Goal: Task Accomplishment & Management: Complete application form

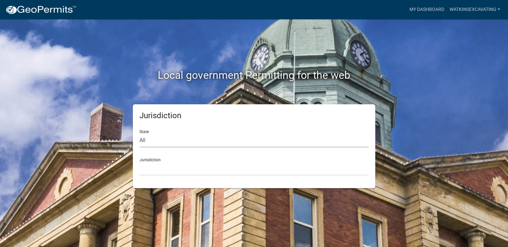
click at [148, 141] on select "All [US_STATE] [US_STATE] [US_STATE] [US_STATE] [US_STATE] [US_STATE] [US_STATE…" at bounding box center [253, 141] width 229 height 14
select select "[US_STATE]"
click at [139, 134] on select "All [US_STATE] [US_STATE] [US_STATE] [US_STATE] [US_STATE] [US_STATE] [US_STATE…" at bounding box center [253, 141] width 229 height 14
click at [163, 170] on select "[GEOGRAPHIC_DATA], [US_STATE] [GEOGRAPHIC_DATA], [US_STATE] [GEOGRAPHIC_DATA], …" at bounding box center [253, 169] width 229 height 14
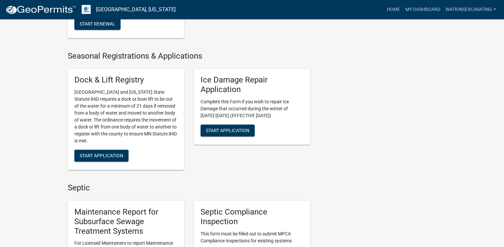
scroll to position [345, 0]
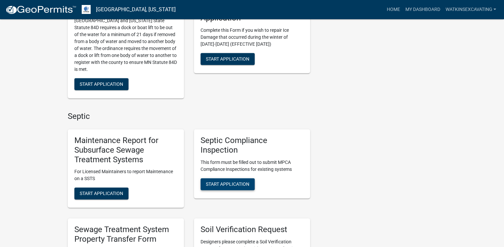
click at [245, 184] on span "Start Application" at bounding box center [227, 183] width 43 height 5
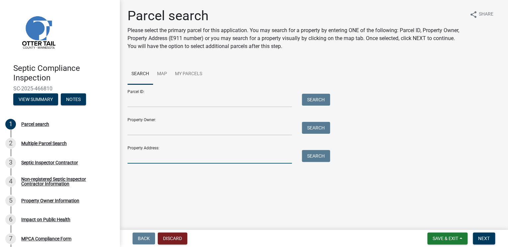
click at [163, 158] on input "Property Address:" at bounding box center [209, 157] width 164 height 14
type input "32479"
click at [317, 156] on button "Search" at bounding box center [316, 156] width 28 height 12
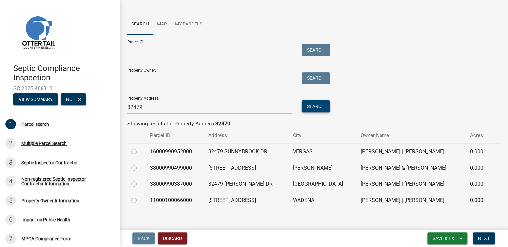
scroll to position [56, 0]
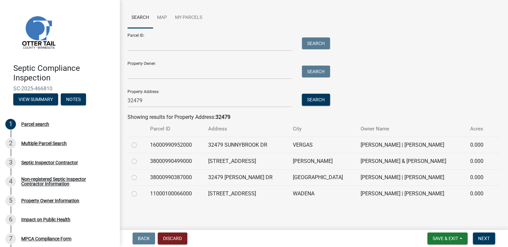
click at [139, 158] on label at bounding box center [139, 158] width 0 height 0
click at [139, 161] on input "radio" at bounding box center [141, 160] width 4 height 4
radio input "true"
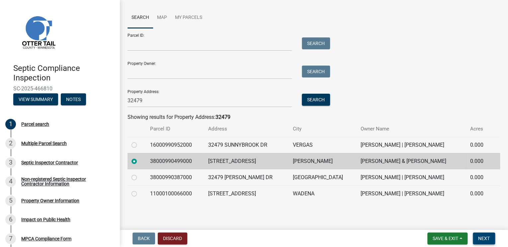
click at [489, 239] on button "Next" at bounding box center [483, 239] width 22 height 12
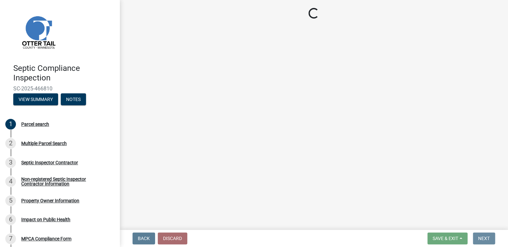
scroll to position [0, 0]
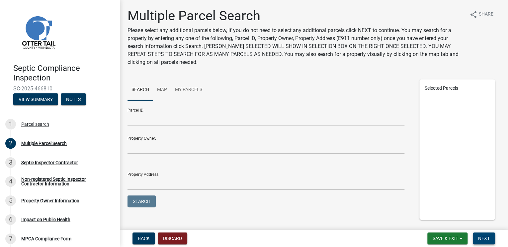
click at [489, 239] on button "Next" at bounding box center [483, 239] width 22 height 12
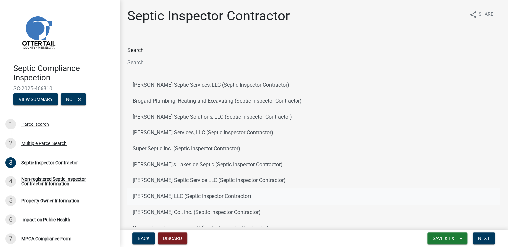
scroll to position [53, 0]
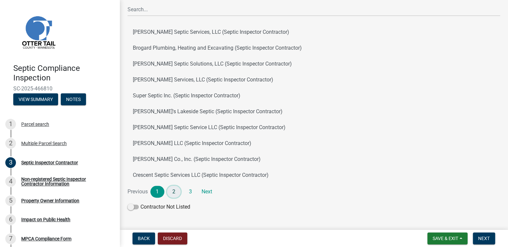
click at [171, 192] on link "2" at bounding box center [174, 192] width 14 height 12
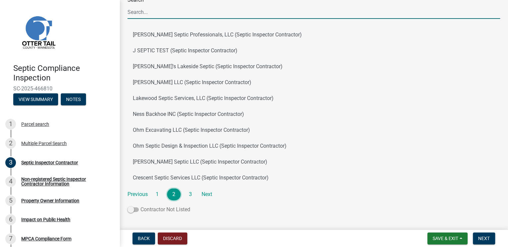
scroll to position [71, 0]
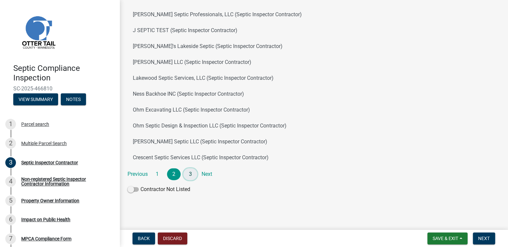
click at [190, 170] on link "3" at bounding box center [190, 175] width 14 height 12
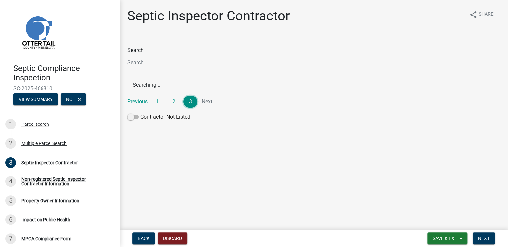
scroll to position [0, 0]
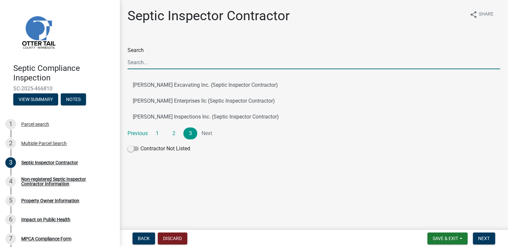
click at [170, 63] on input "Search" at bounding box center [313, 63] width 372 height 14
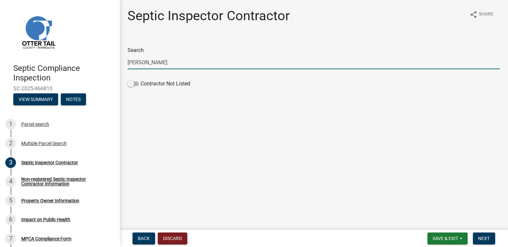
drag, startPoint x: 157, startPoint y: 61, endPoint x: 127, endPoint y: 63, distance: 29.9
click at [127, 63] on div "Search [PERSON_NAME] Contractor Not Listed" at bounding box center [313, 63] width 382 height 53
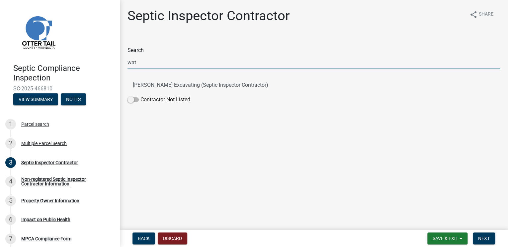
type input "wat"
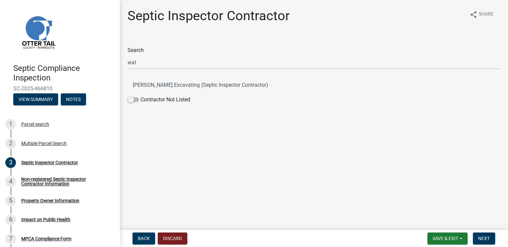
click at [251, 120] on main "Septic Inspector Contractor share Share Search wat [PERSON_NAME] Excavating (Se…" at bounding box center [313, 114] width 388 height 228
click at [148, 83] on button "[PERSON_NAME] Excavating (Septic Inspector Contractor)" at bounding box center [313, 85] width 372 height 16
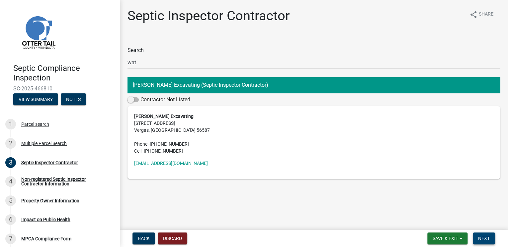
click at [486, 239] on span "Next" at bounding box center [484, 238] width 12 height 5
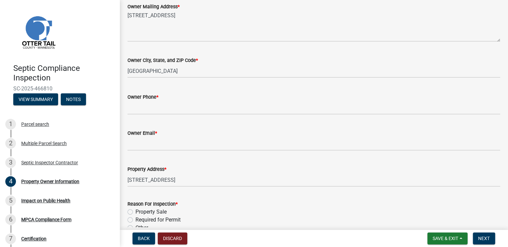
scroll to position [159, 0]
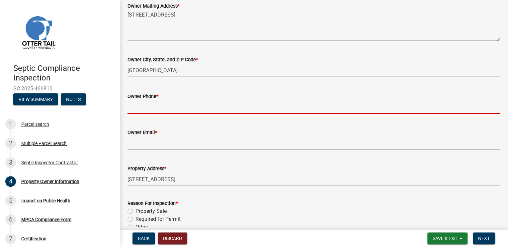
click at [133, 108] on input "Owner Phone *" at bounding box center [313, 108] width 372 height 14
type input "[PHONE_NUMBER]"
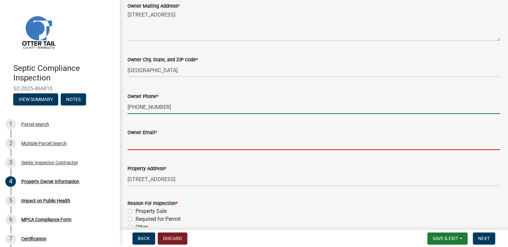
type input "[EMAIL_ADDRESS][DOMAIN_NAME]"
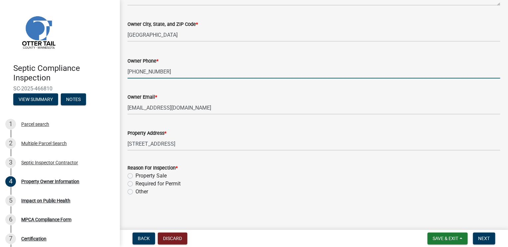
scroll to position [195, 0]
click at [135, 176] on label "Property Sale" at bounding box center [150, 176] width 31 height 8
click at [135, 176] on input "Property Sale" at bounding box center [137, 174] width 4 height 4
radio input "true"
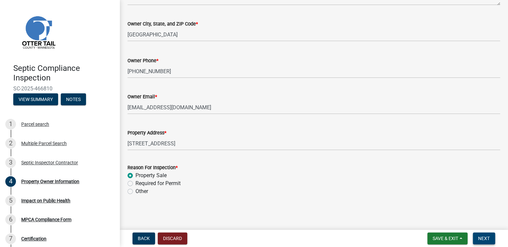
click at [481, 238] on span "Next" at bounding box center [484, 238] width 12 height 5
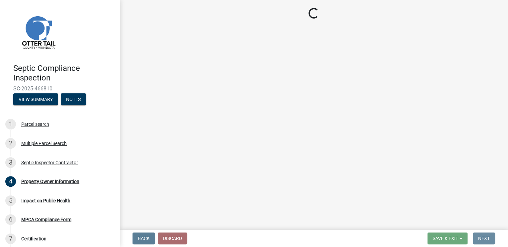
scroll to position [0, 0]
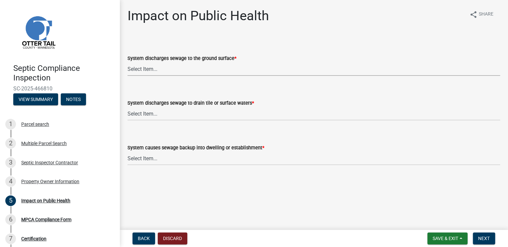
click at [154, 68] on select "Select Item... Yes No" at bounding box center [313, 69] width 372 height 14
click at [127, 62] on select "Select Item... Yes No" at bounding box center [313, 69] width 372 height 14
select select "9c5ef684-d0d4-4879-ab12-905ddbd81a72"
click at [145, 114] on select "Select Item... Yes No" at bounding box center [313, 114] width 372 height 14
click at [127, 107] on select "Select Item... Yes No" at bounding box center [313, 114] width 372 height 14
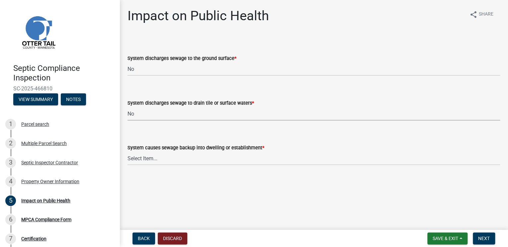
select select "7d491a2b-e9f0-4952-b474-53ca749b22af"
click at [150, 160] on select "Select Item... Yes No" at bounding box center [313, 159] width 372 height 14
click at [127, 152] on select "Select Item... Yes No" at bounding box center [313, 159] width 372 height 14
select select "6e07b46b-a403-4f3e-b4fc-218acc732c01"
click at [483, 239] on span "Next" at bounding box center [484, 238] width 12 height 5
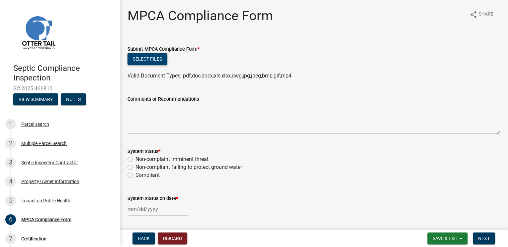
click at [135, 58] on button "Select files" at bounding box center [147, 59] width 40 height 12
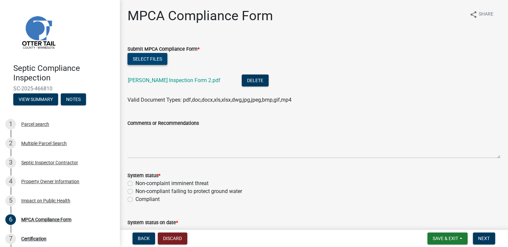
click at [145, 58] on button "Select files" at bounding box center [147, 59] width 40 height 12
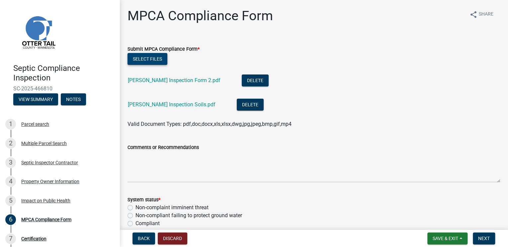
click at [144, 56] on button "Select files" at bounding box center [147, 59] width 40 height 12
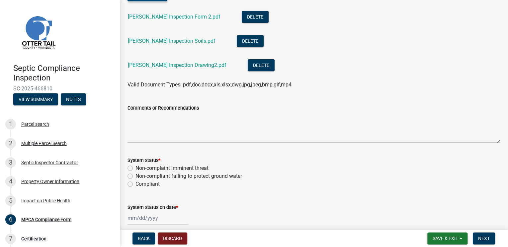
scroll to position [80, 0]
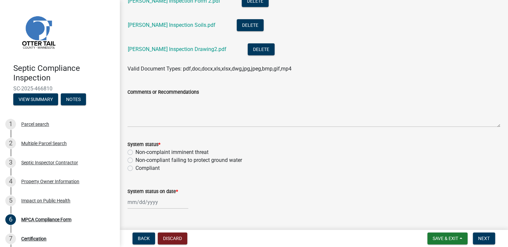
click at [135, 169] on label "Compliant" at bounding box center [147, 169] width 24 height 8
click at [135, 169] on input "Compliant" at bounding box center [137, 167] width 4 height 4
radio input "true"
click at [156, 205] on div at bounding box center [157, 203] width 61 height 14
select select "8"
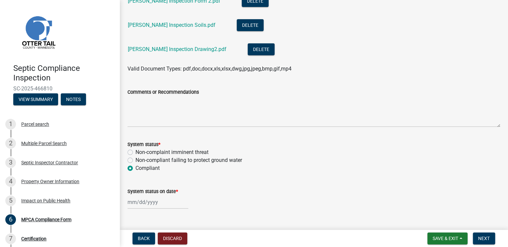
select select "2025"
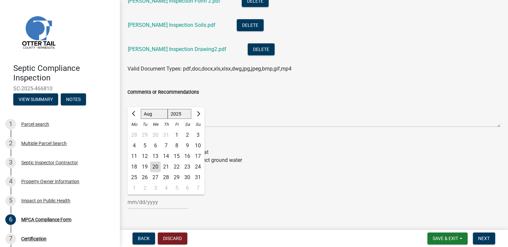
click at [178, 145] on div "8" at bounding box center [176, 146] width 11 height 11
type input "[DATE]"
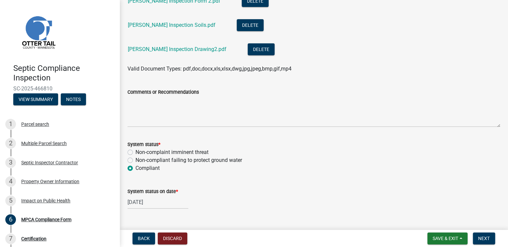
scroll to position [93, 0]
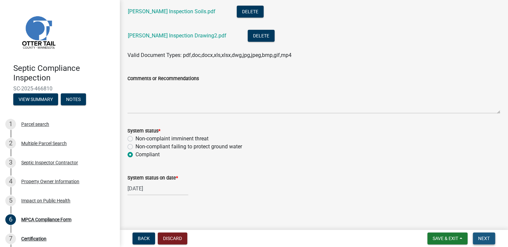
click at [484, 236] on span "Next" at bounding box center [484, 238] width 12 height 5
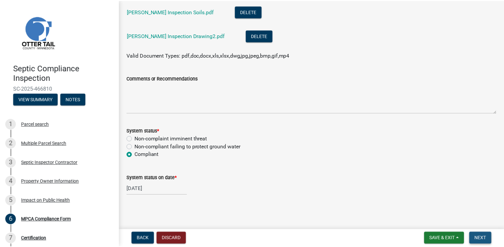
scroll to position [0, 0]
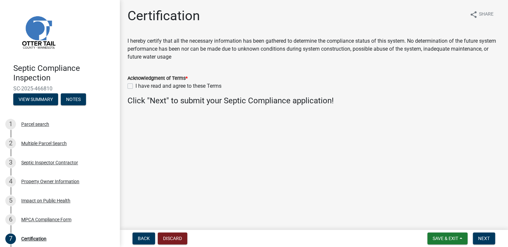
click at [135, 85] on label "I have read and agree to these Terms" at bounding box center [178, 86] width 86 height 8
click at [135, 85] on input "I have read and agree to these Terms" at bounding box center [137, 84] width 4 height 4
checkbox input "true"
click at [486, 233] on button "Next" at bounding box center [483, 239] width 22 height 12
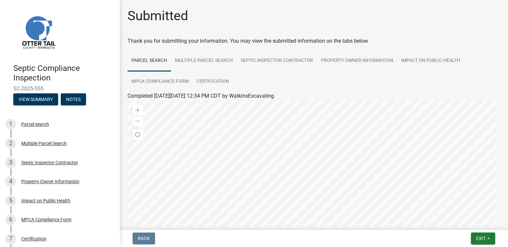
click at [365, 82] on ul "Parcel search Multiple Parcel Search Septic Inspector Contractor Property Owner…" at bounding box center [313, 71] width 372 height 42
click at [491, 239] on button "Exit" at bounding box center [482, 239] width 24 height 12
click at [469, 221] on button "Save & Exit" at bounding box center [468, 222] width 53 height 16
